Goal: Task Accomplishment & Management: Manage account settings

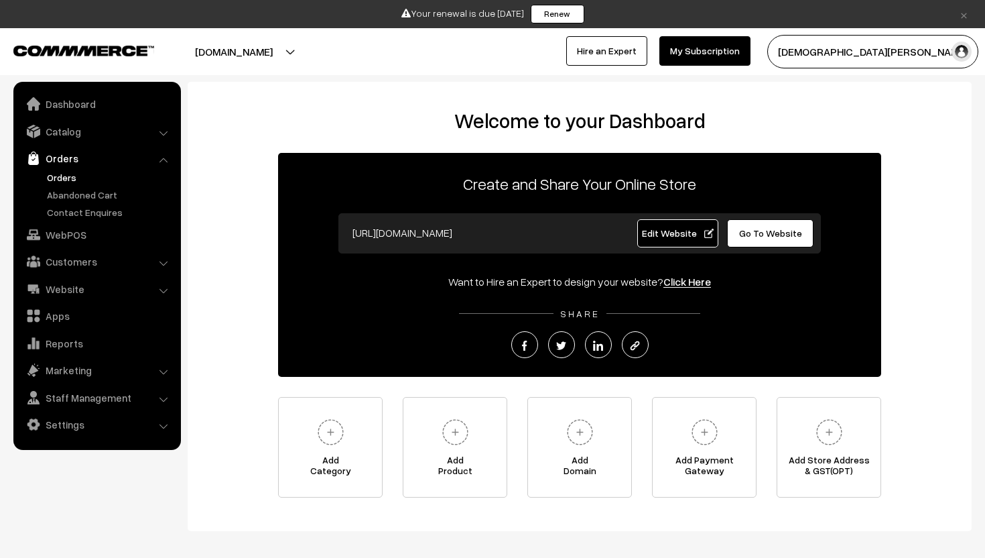
click at [78, 174] on link "Orders" at bounding box center [110, 177] width 133 height 14
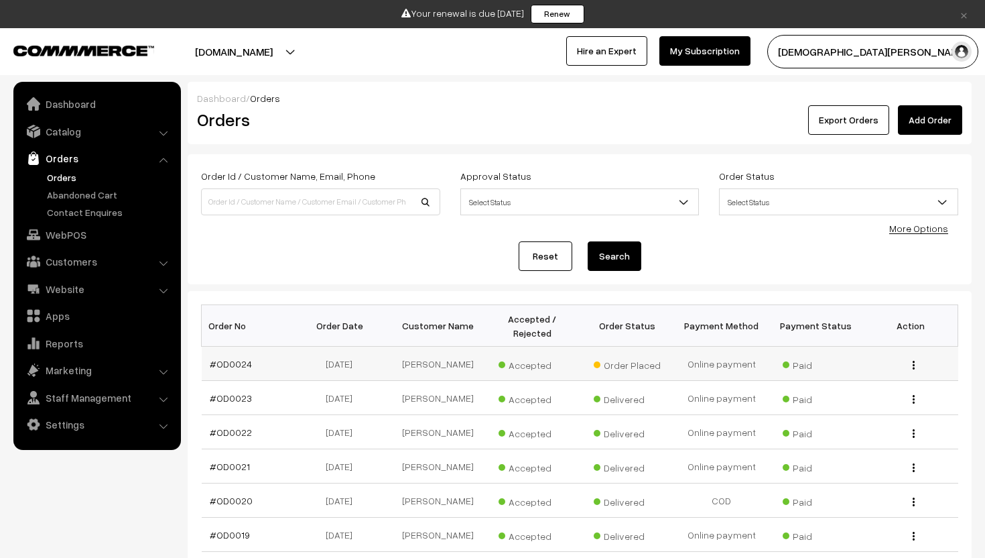
click at [916, 363] on button "button" at bounding box center [913, 364] width 3 height 11
click at [886, 373] on link "View" at bounding box center [854, 383] width 114 height 29
